Goal: Task Accomplishment & Management: Use online tool/utility

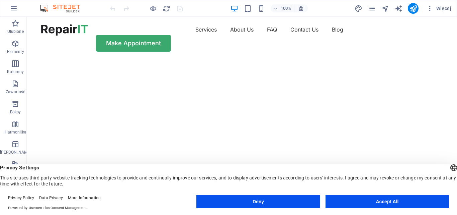
drag, startPoint x: 455, startPoint y: 107, endPoint x: 484, endPoint y: 24, distance: 87.6
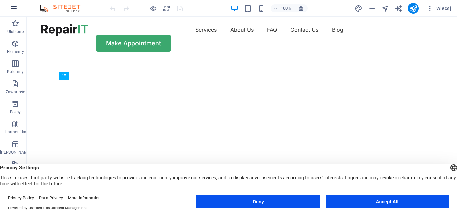
click at [15, 11] on icon "button" at bounding box center [14, 8] width 8 height 8
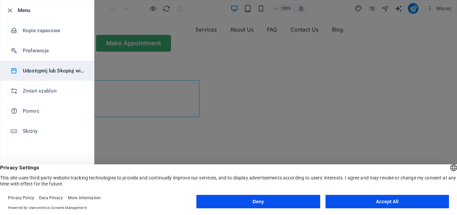
click at [67, 70] on h6 "Udostępnij lub Skopiuj witrynę" at bounding box center [54, 71] width 62 height 8
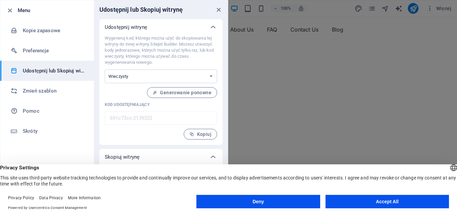
click at [385, 202] on button "Accept All" at bounding box center [387, 200] width 123 height 13
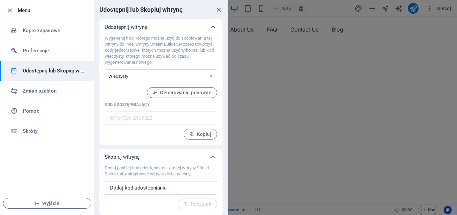
click at [327, 20] on div at bounding box center [228, 107] width 457 height 215
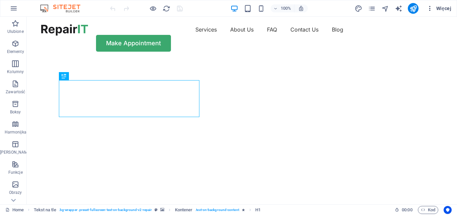
click at [447, 5] on span "Więcej" at bounding box center [439, 8] width 25 height 7
